Goal: Navigation & Orientation: Find specific page/section

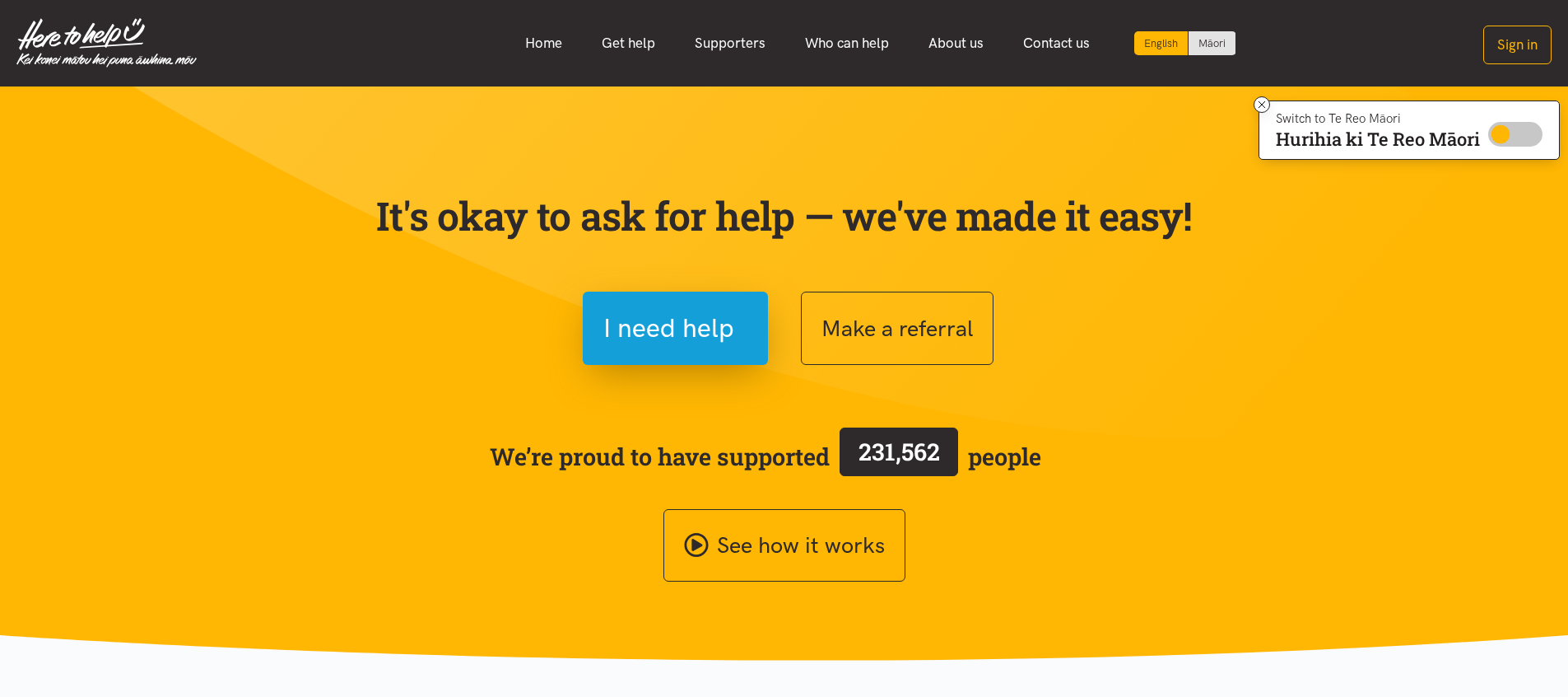
click at [1489, 134] on input "Switch to Te Reo Māori" at bounding box center [1515, 134] width 54 height 25
checkbox input "true"
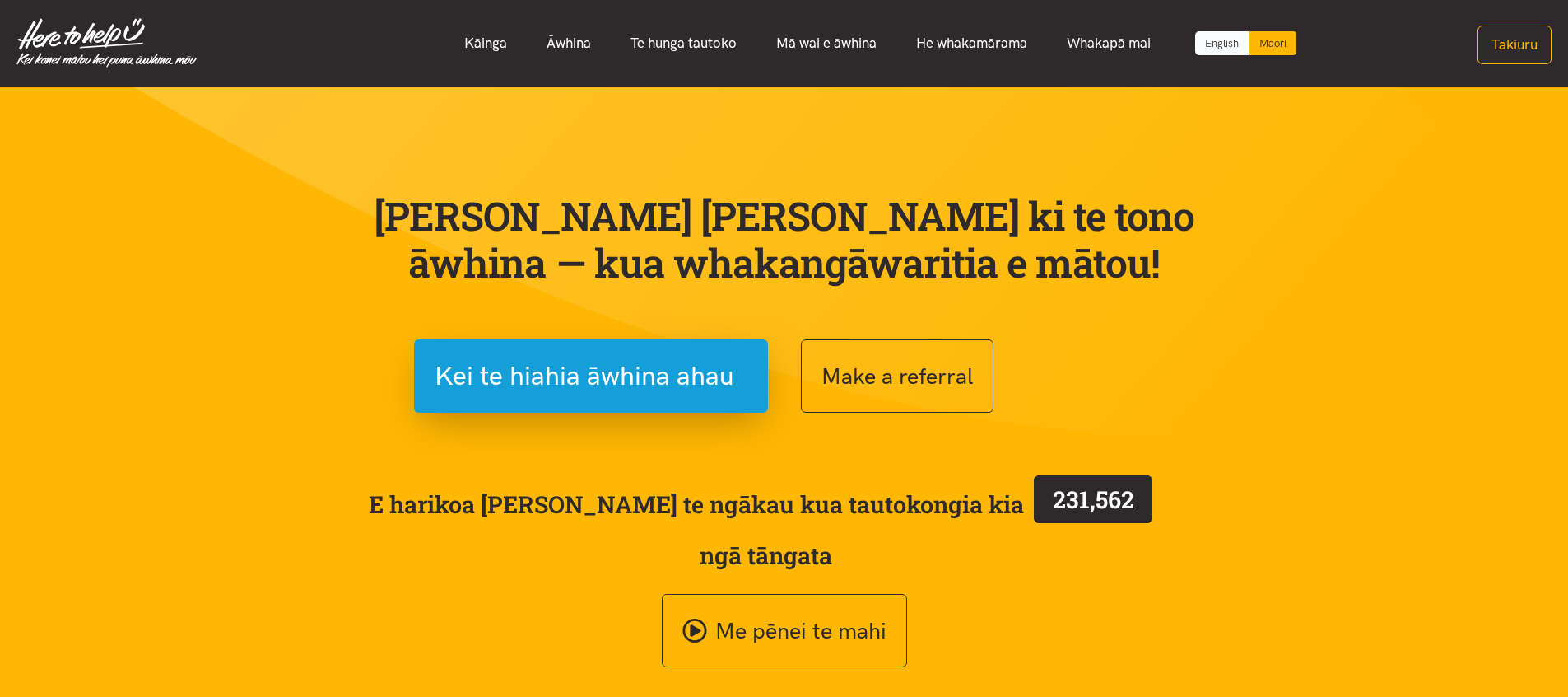
click at [1238, 43] on link "English" at bounding box center [1223, 43] width 53 height 24
